Goal: Task Accomplishment & Management: Complete application form

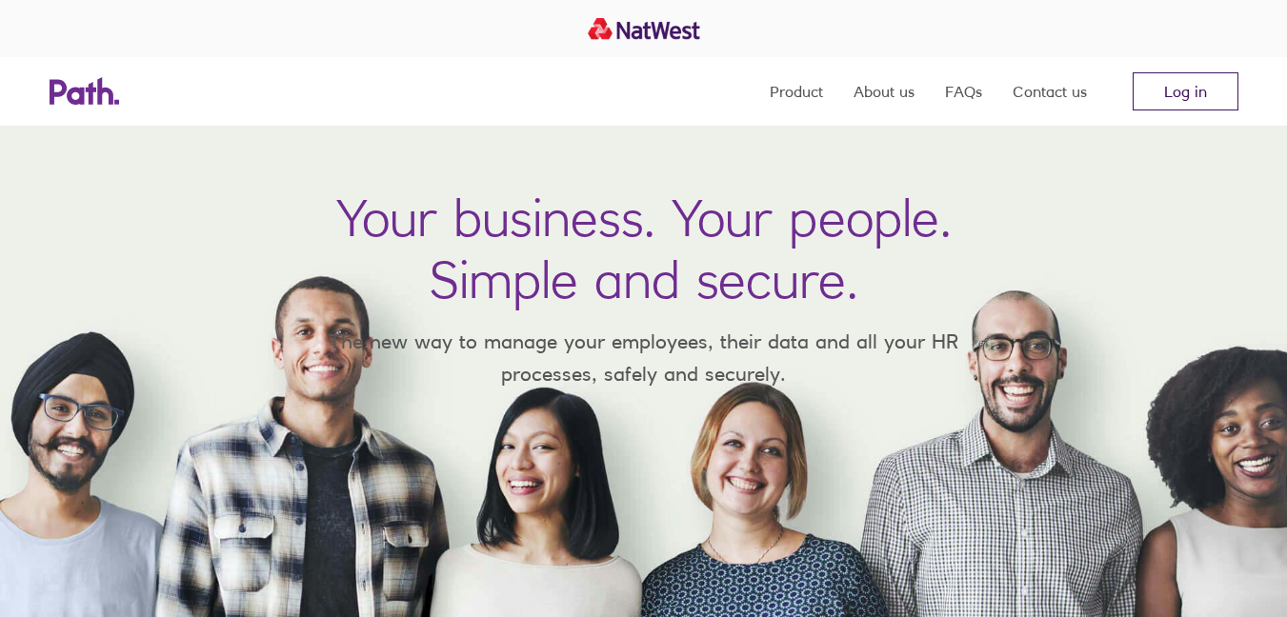
click at [1180, 106] on link "Log in" at bounding box center [1185, 91] width 106 height 38
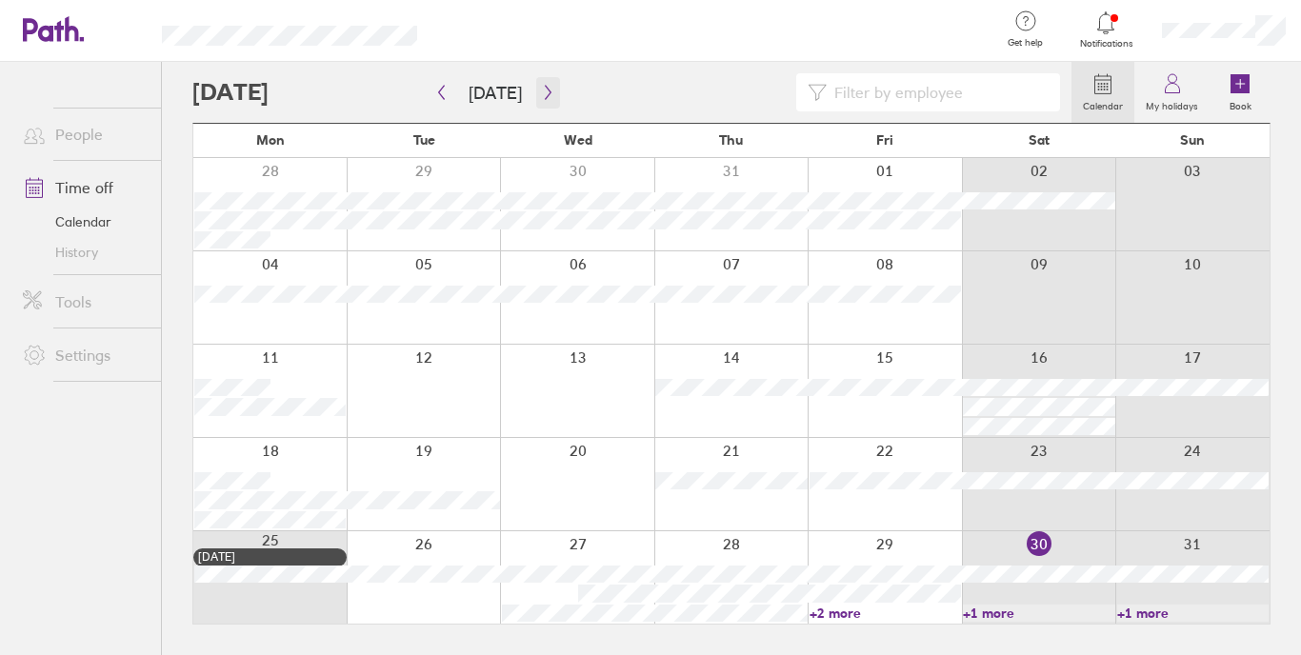
click at [541, 94] on icon "button" at bounding box center [548, 92] width 14 height 15
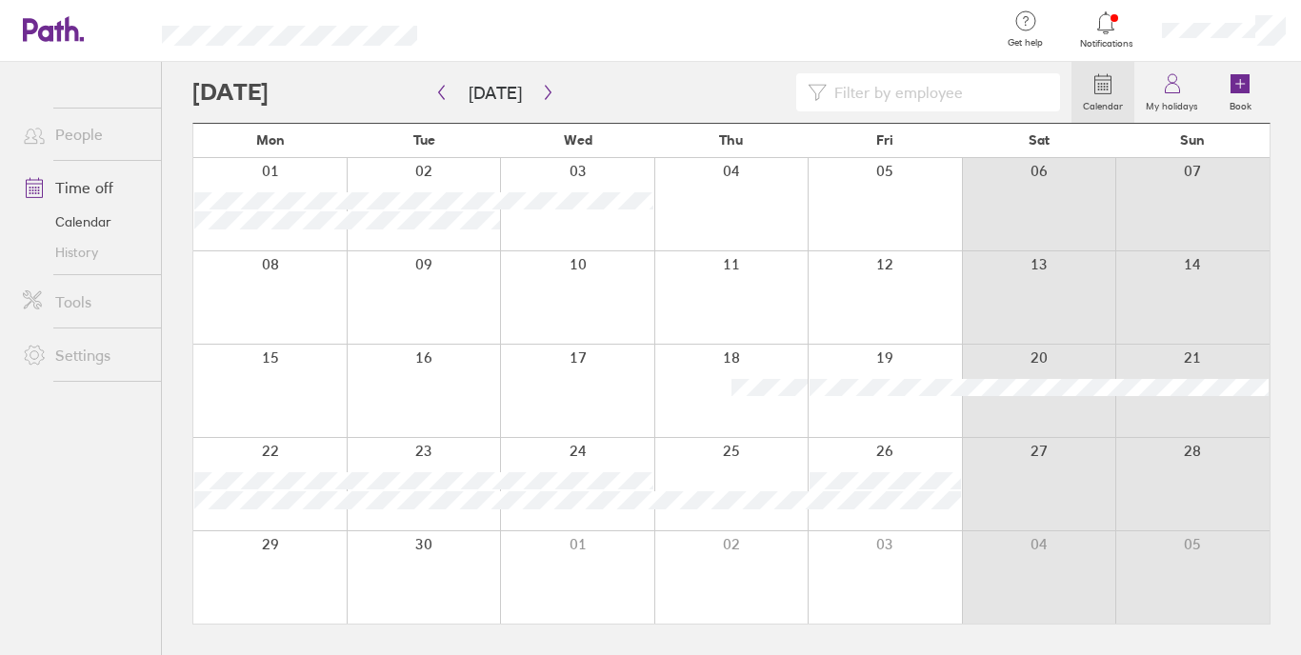
click at [745, 451] on div at bounding box center [731, 484] width 154 height 92
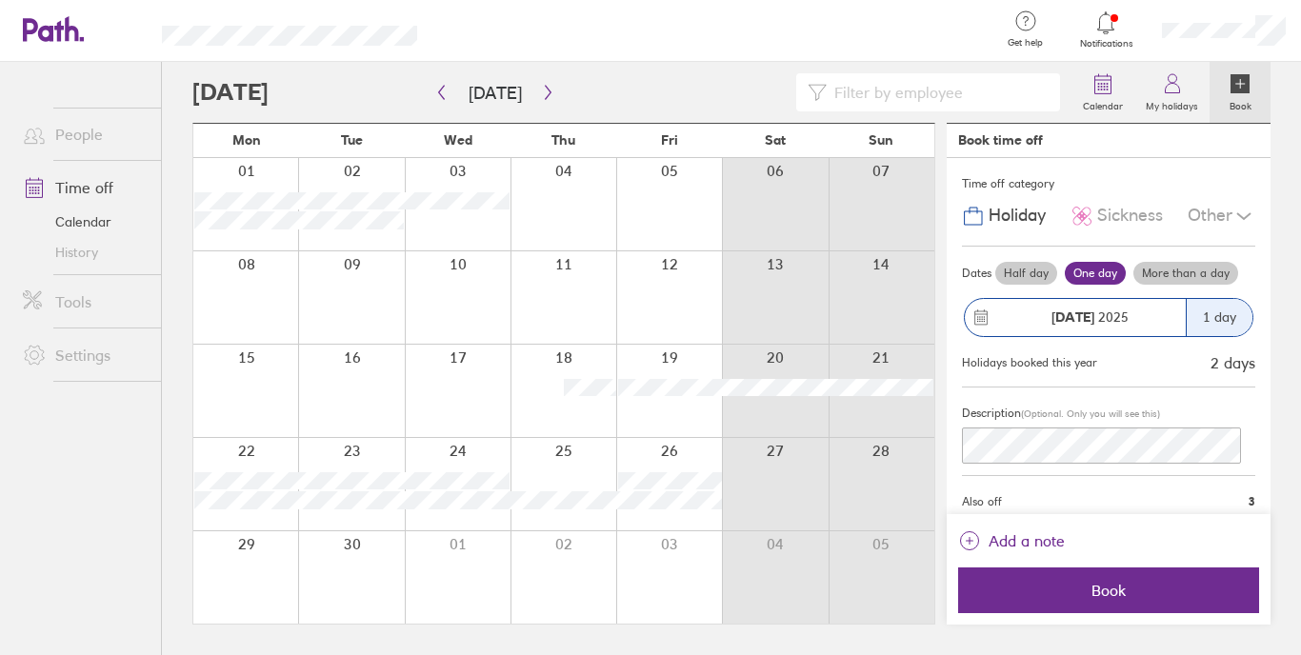
click at [1037, 266] on label "Half day" at bounding box center [1026, 273] width 62 height 23
click at [0, 0] on input "Half day" at bounding box center [0, 0] width 0 height 0
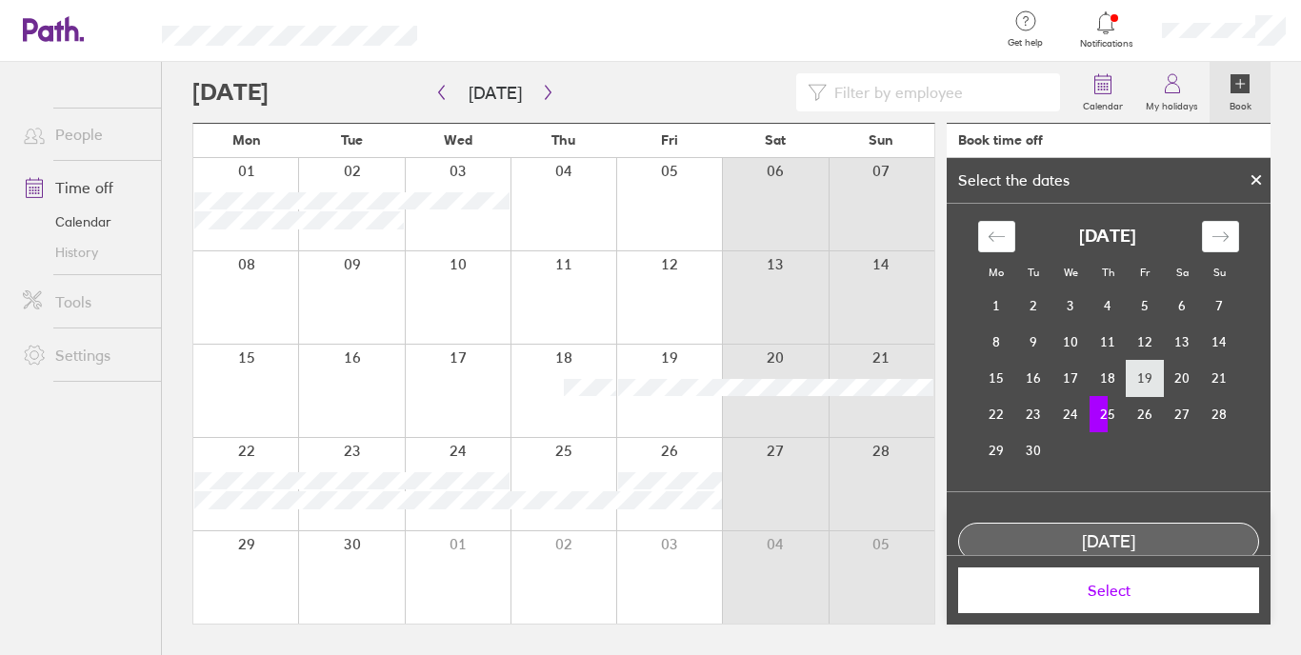
scroll to position [91, 0]
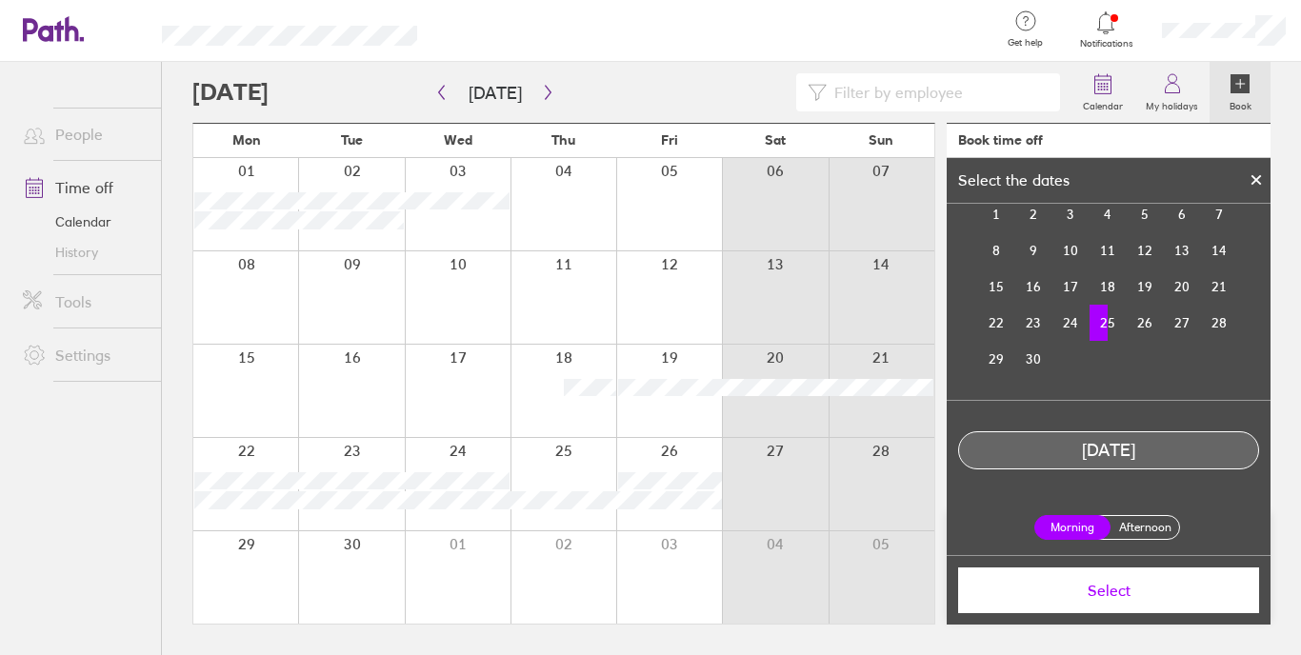
click at [1134, 536] on label "Afternoon" at bounding box center [1145, 527] width 76 height 23
click at [0, 0] on input "Afternoon" at bounding box center [0, 0] width 0 height 0
click at [1131, 582] on span "Select" at bounding box center [1108, 590] width 274 height 17
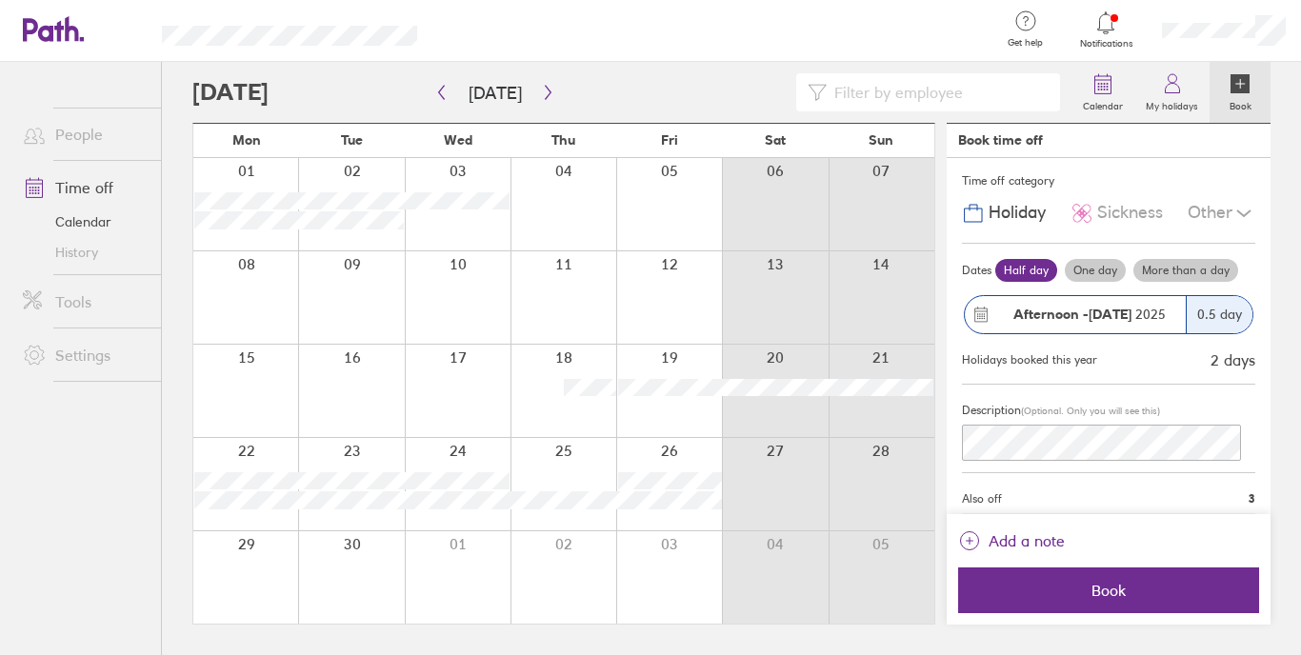
scroll to position [0, 0]
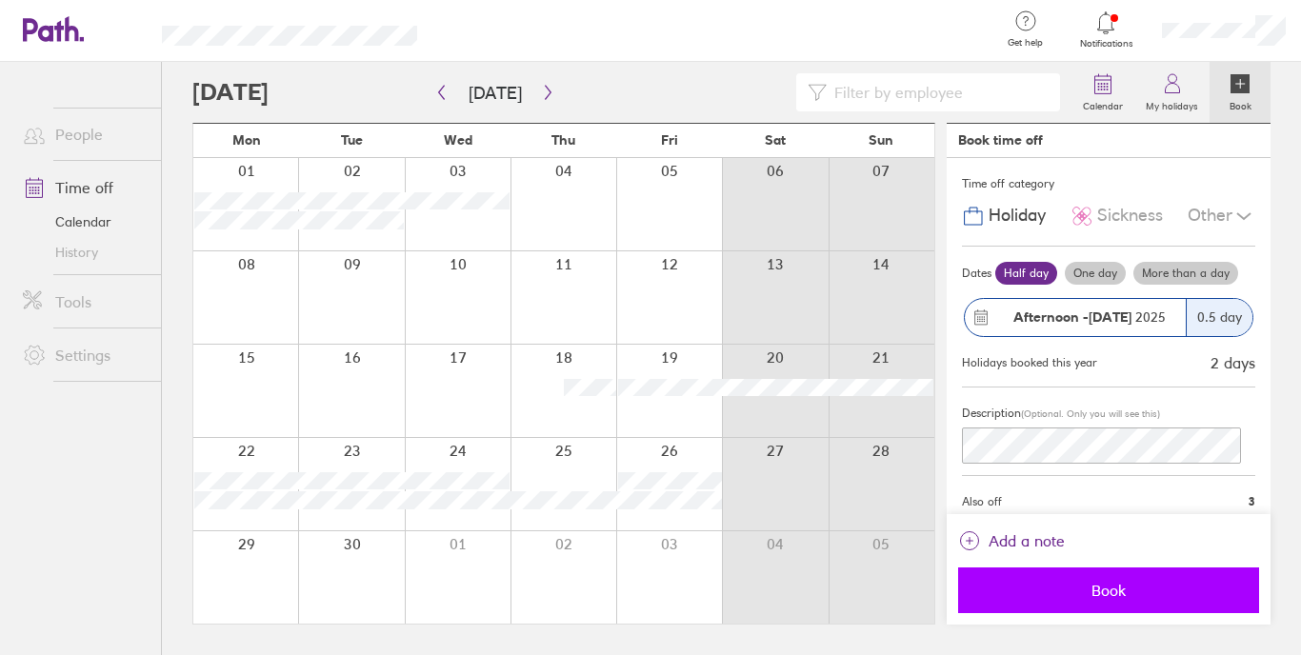
click at [1160, 571] on button "Book" at bounding box center [1108, 591] width 301 height 46
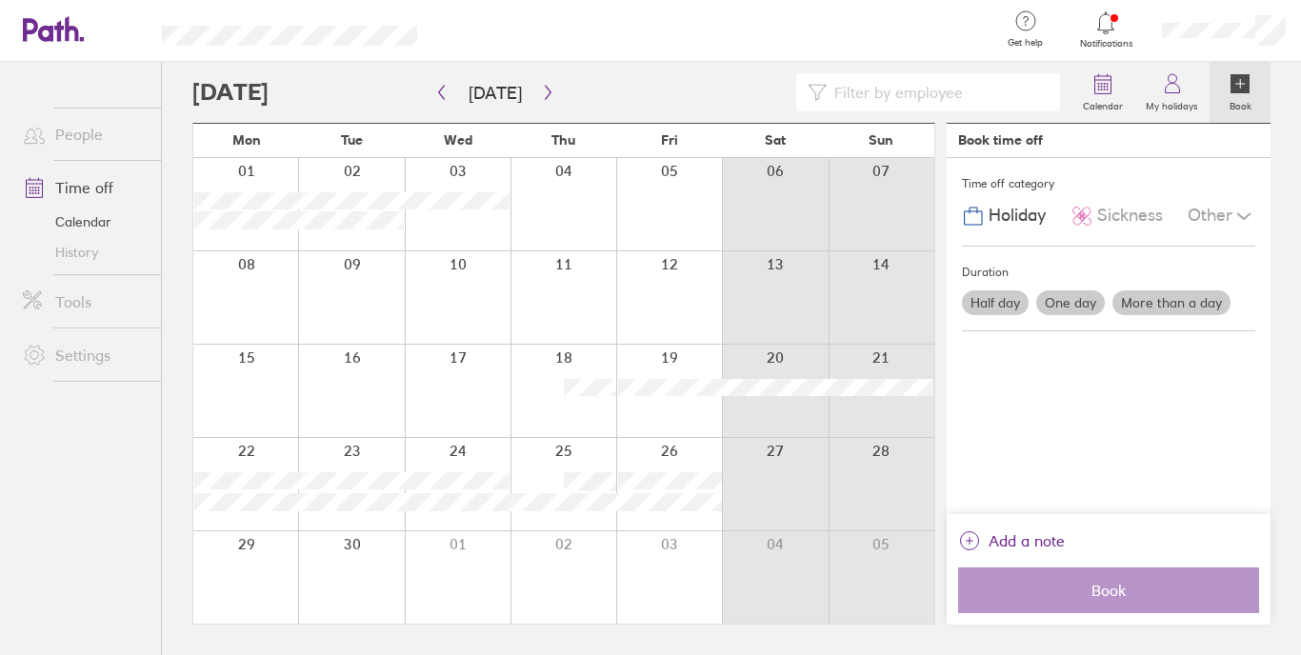
click at [672, 456] on div at bounding box center [669, 484] width 106 height 92
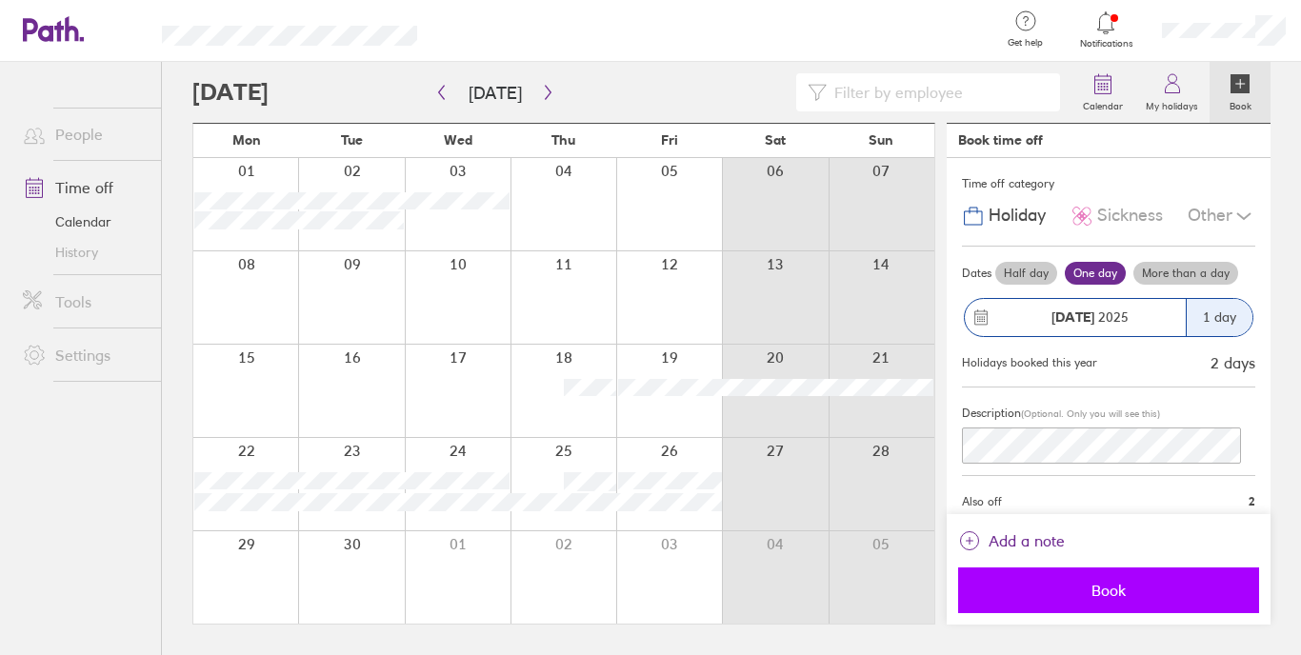
click at [1124, 582] on span "Book" at bounding box center [1108, 590] width 274 height 17
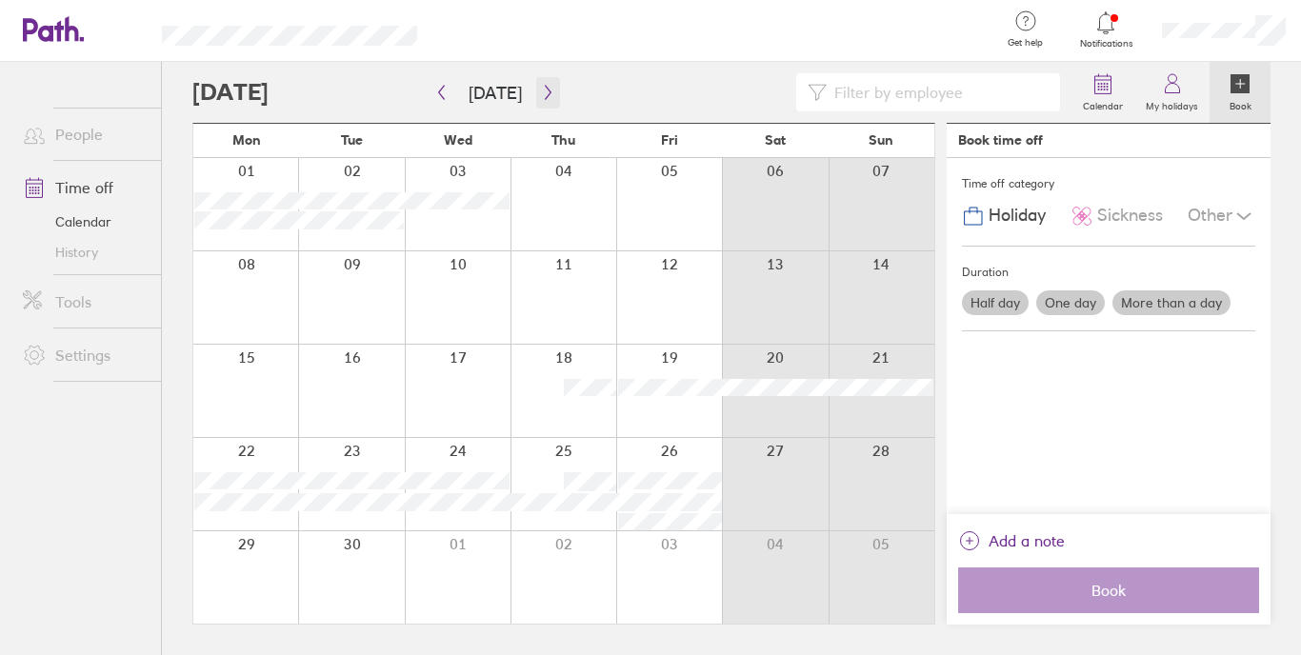
click at [546, 88] on icon "button" at bounding box center [548, 92] width 14 height 15
click at [257, 294] on div at bounding box center [245, 297] width 105 height 92
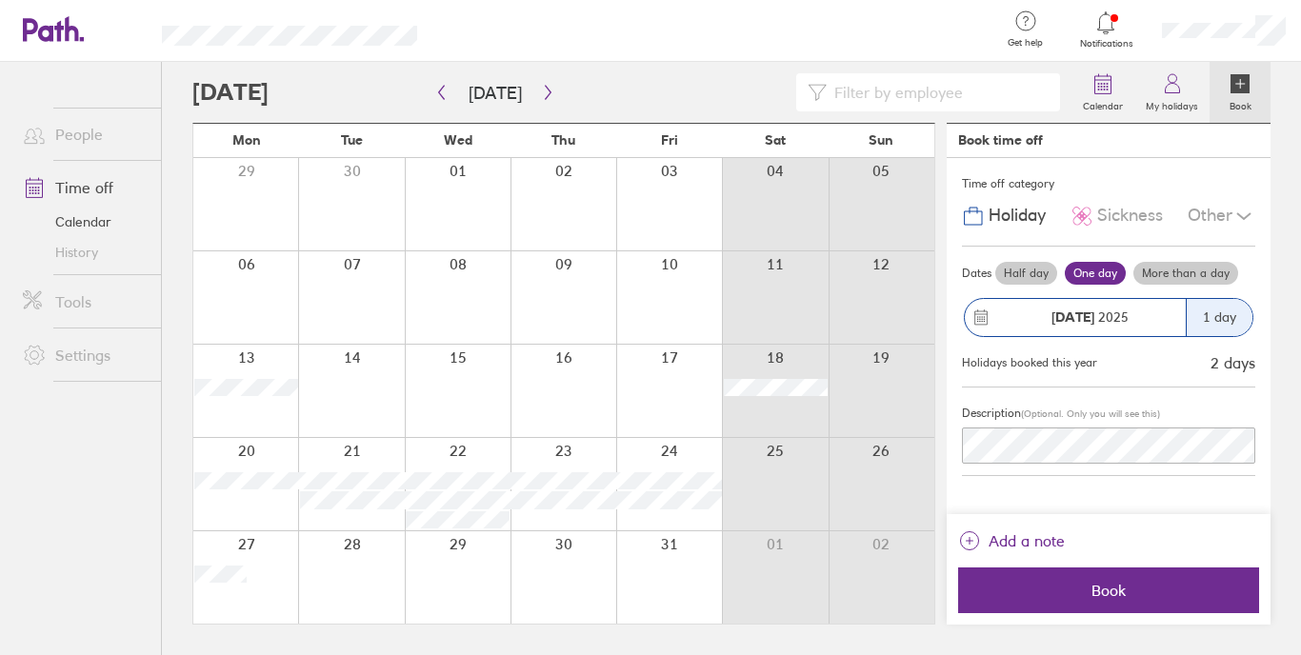
click at [1014, 269] on label "Half day" at bounding box center [1026, 273] width 62 height 23
click at [0, 0] on input "Half day" at bounding box center [0, 0] width 0 height 0
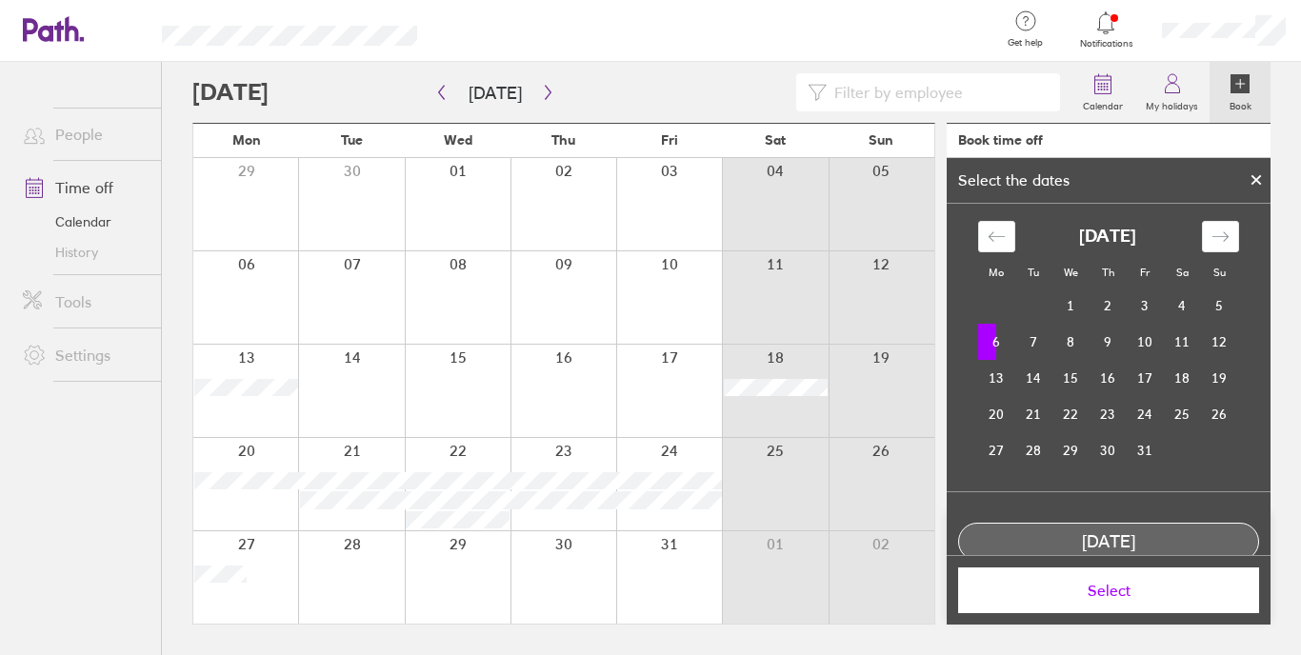
scroll to position [91, 0]
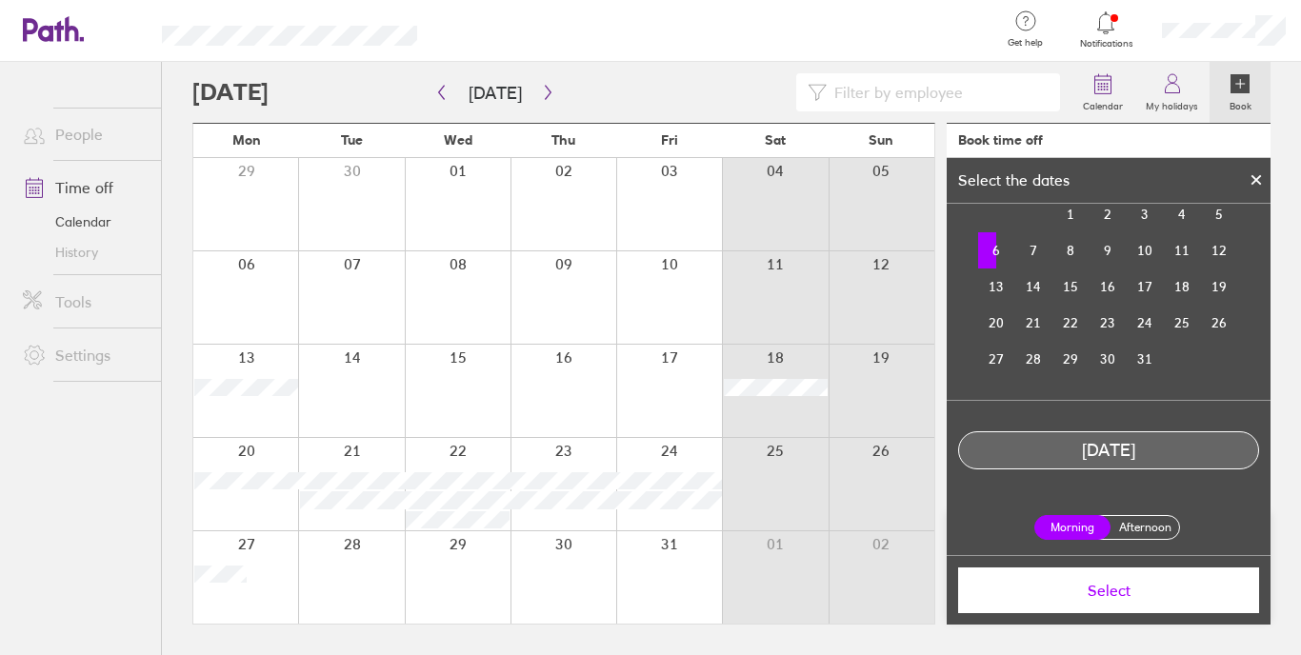
click at [1105, 600] on button "Select" at bounding box center [1108, 591] width 301 height 46
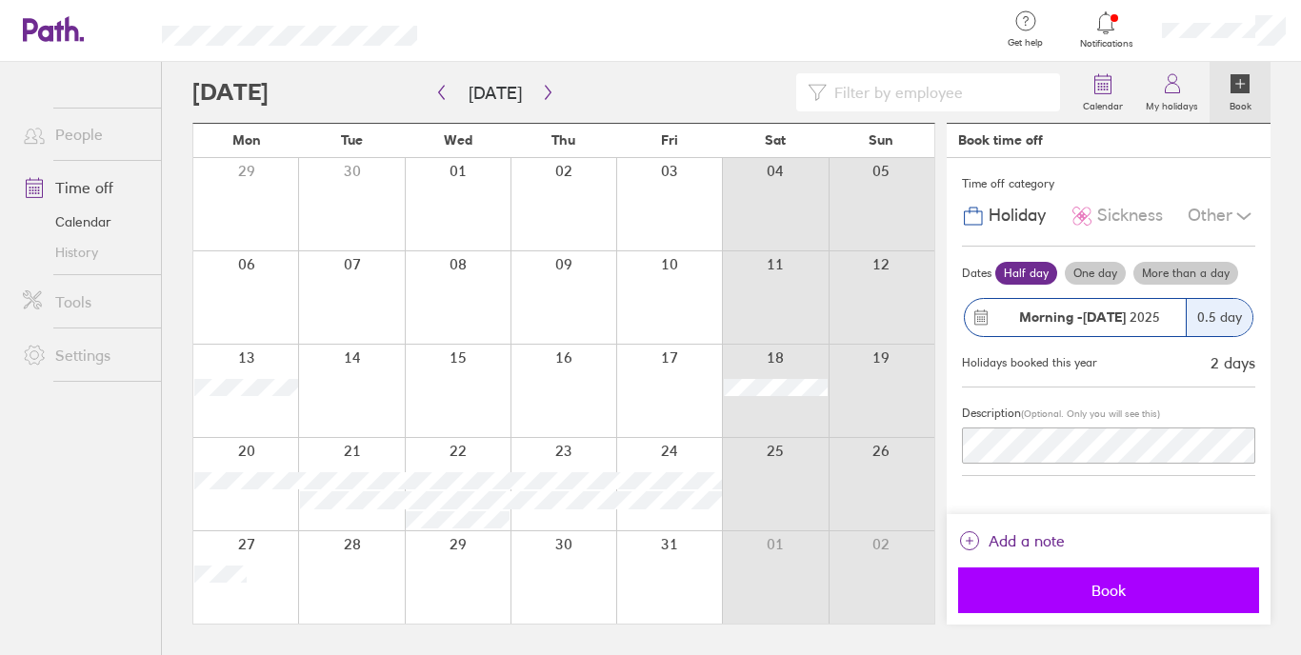
click at [1105, 587] on span "Book" at bounding box center [1108, 590] width 274 height 17
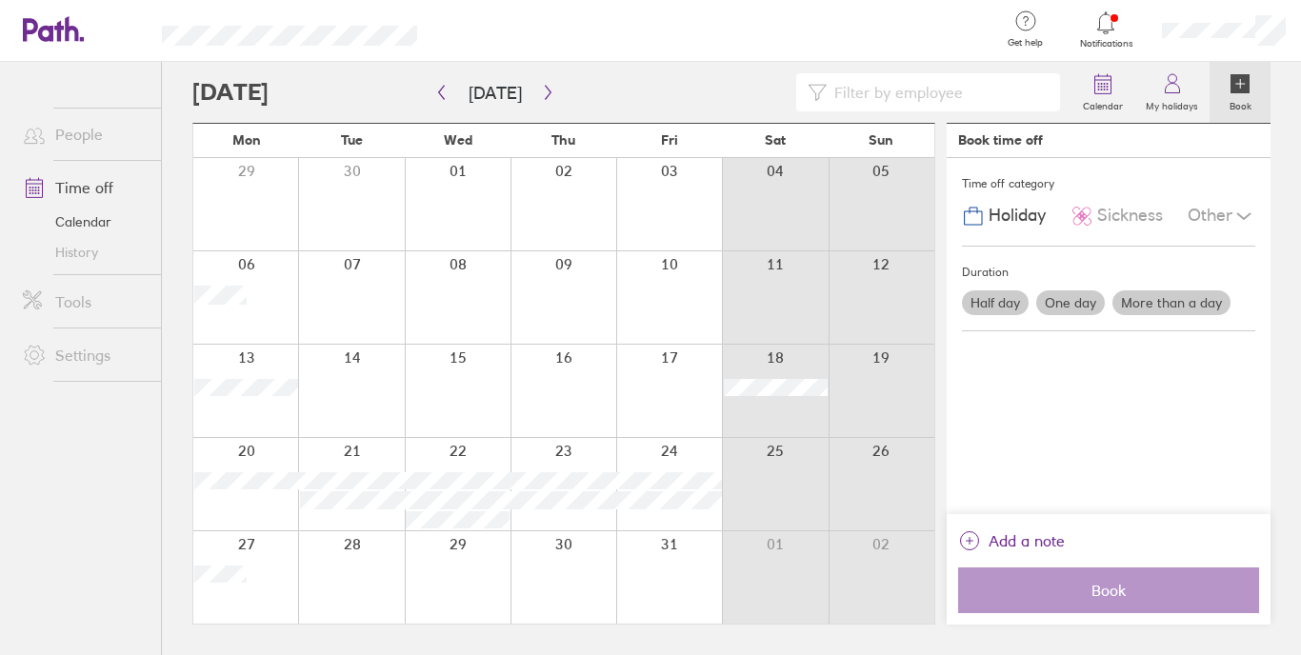
click at [350, 271] on div at bounding box center [351, 297] width 106 height 92
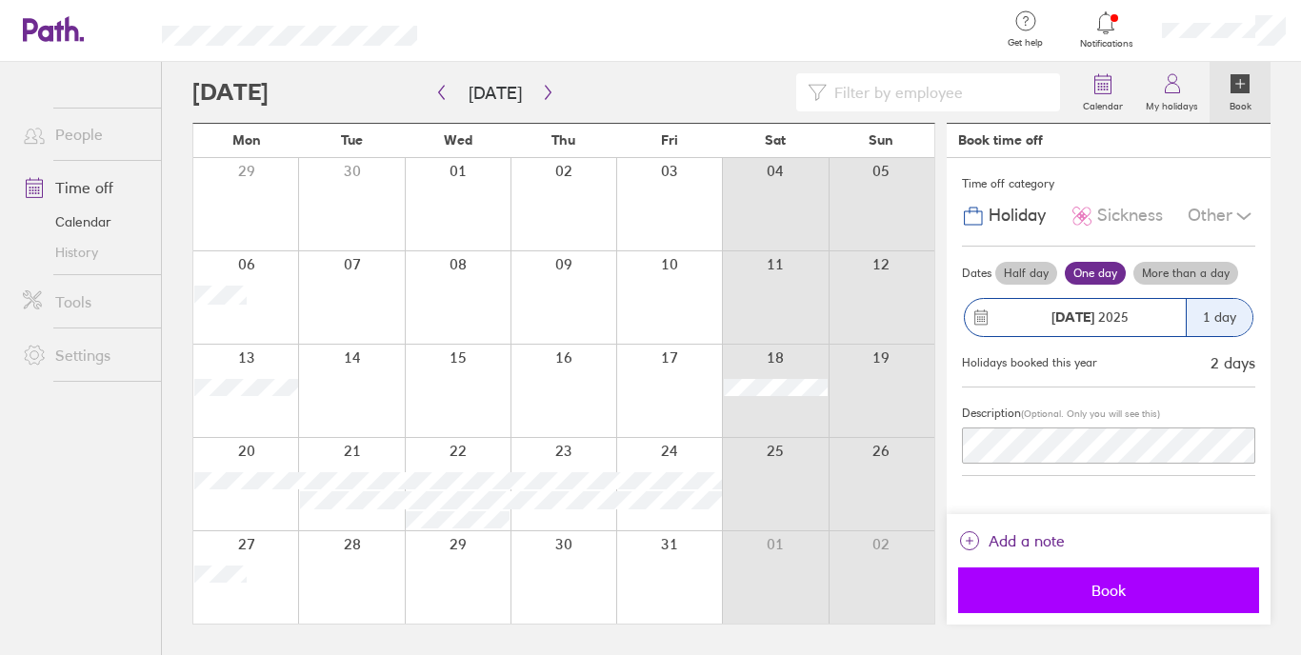
click at [1145, 575] on button "Book" at bounding box center [1108, 591] width 301 height 46
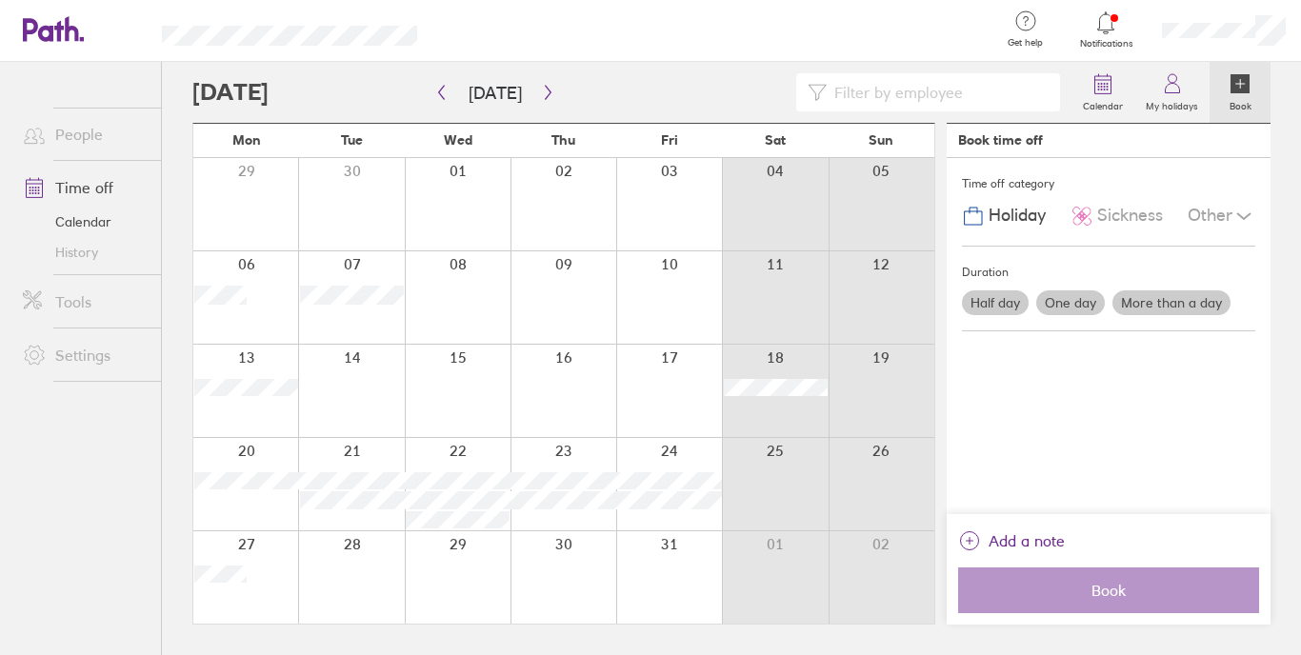
click at [1105, 27] on icon at bounding box center [1105, 22] width 23 height 23
